Goal: Information Seeking & Learning: Check status

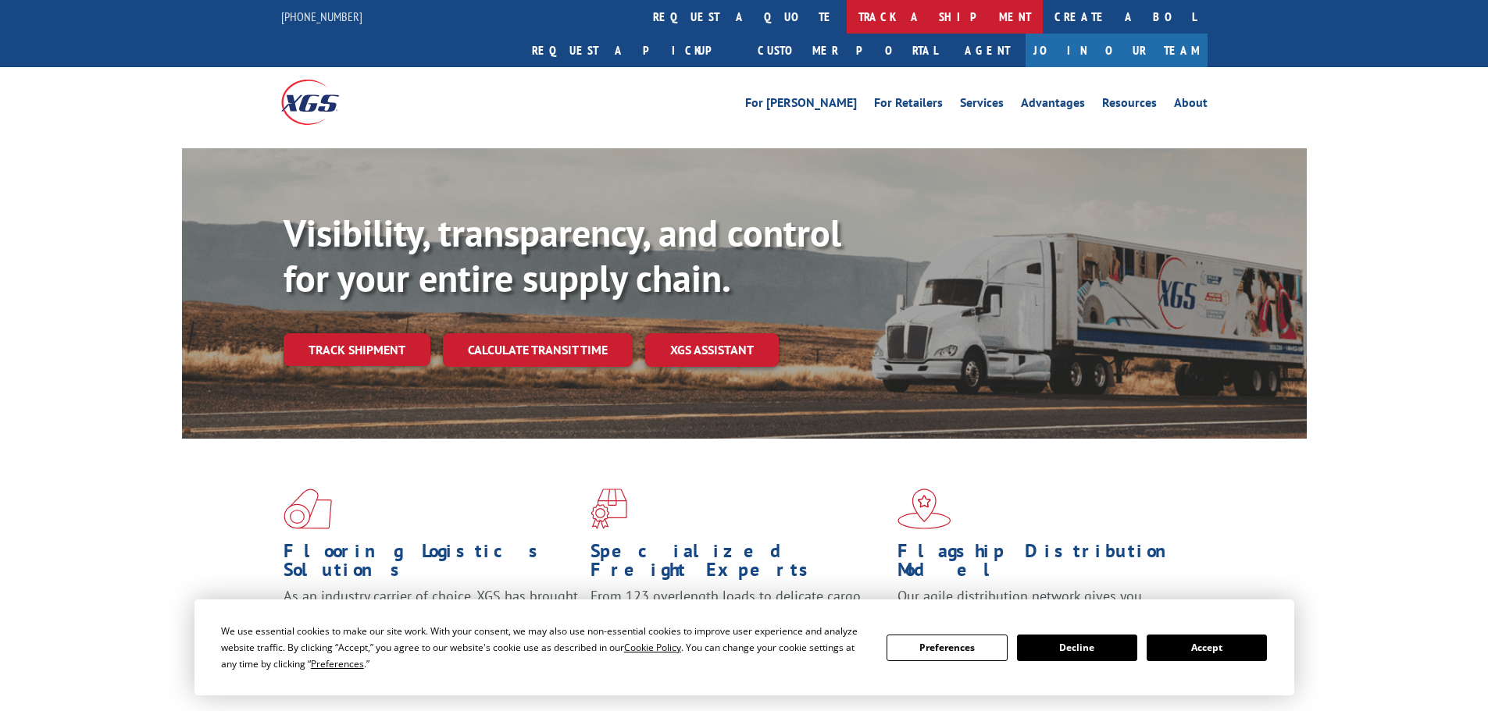
click at [847, 17] on link "track a shipment" at bounding box center [945, 17] width 196 height 34
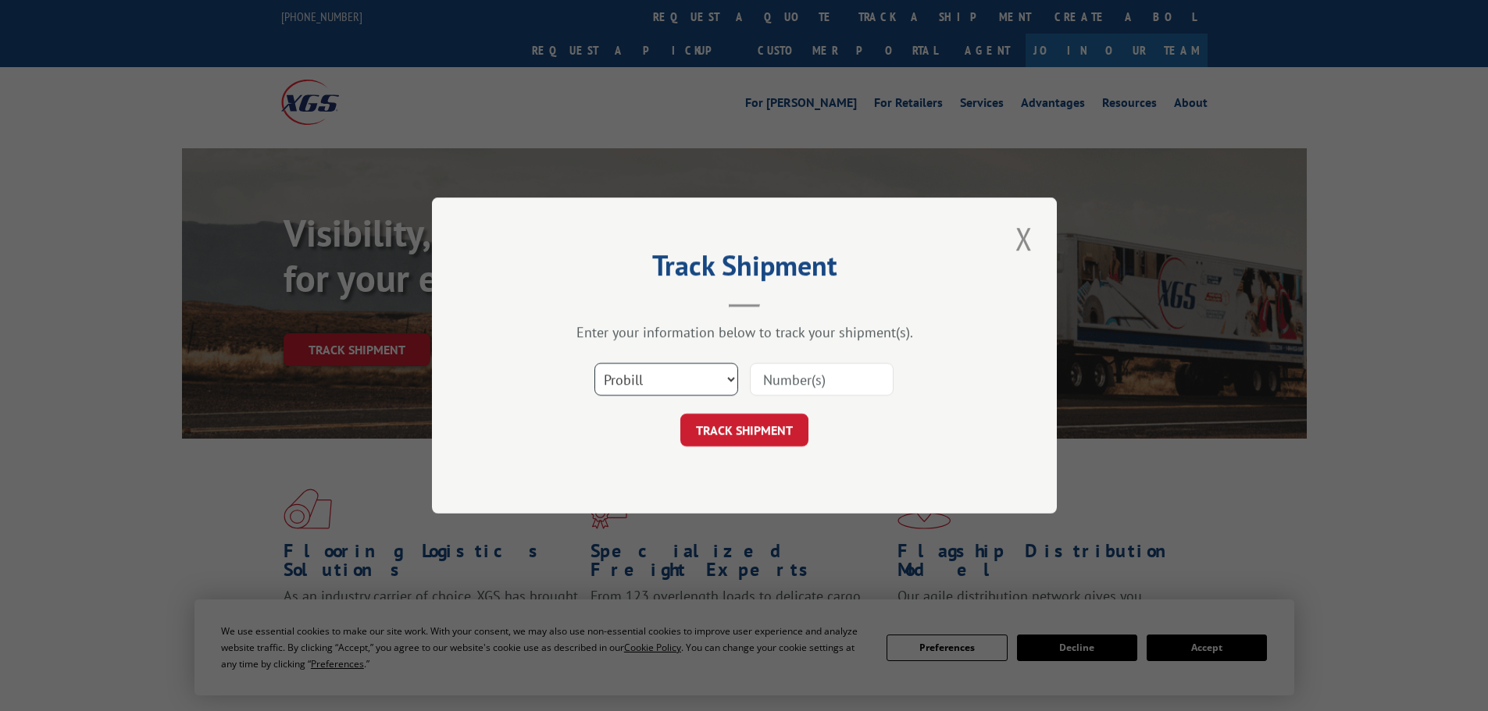
click at [640, 376] on select "Select category... Probill BOL PO" at bounding box center [666, 379] width 144 height 33
select select "bol"
click at [594, 363] on select "Select category... Probill BOL PO" at bounding box center [666, 379] width 144 height 33
click at [855, 360] on div "Select category... Probill BOL PO" at bounding box center [744, 380] width 469 height 52
click at [834, 386] on input at bounding box center [822, 379] width 144 height 33
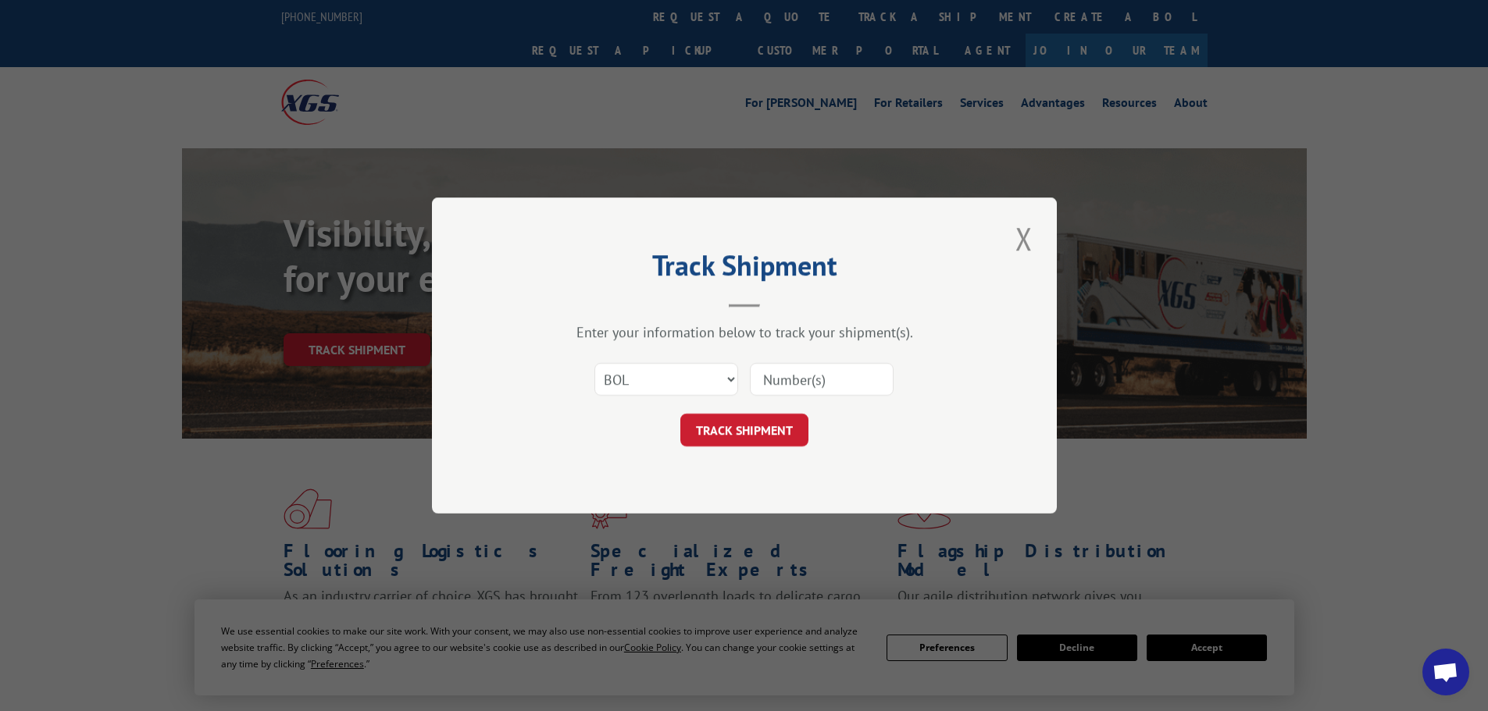
paste input "6100041284"
type input "6100041284"
click at [733, 440] on button "TRACK SHIPMENT" at bounding box center [744, 430] width 128 height 33
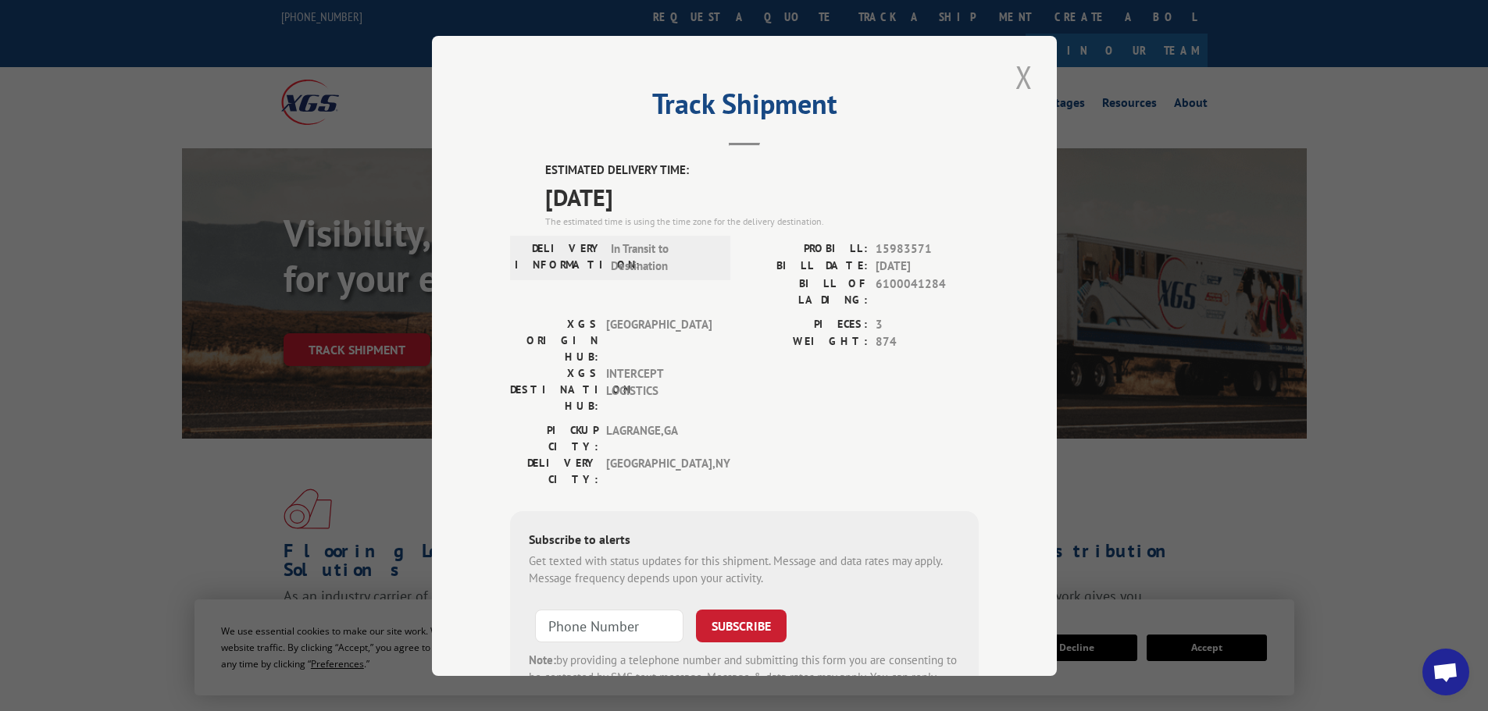
click at [1011, 88] on button "Close modal" at bounding box center [1024, 76] width 27 height 43
